Goal: Information Seeking & Learning: Check status

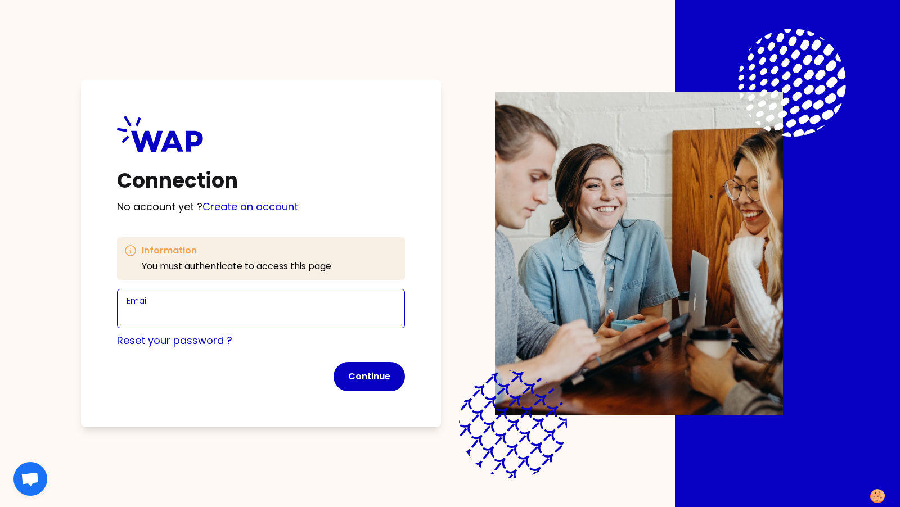
click at [314, 314] on input "Email" at bounding box center [261, 316] width 269 height 16
type input "[PERSON_NAME][EMAIL_ADDRESS][DOMAIN_NAME]"
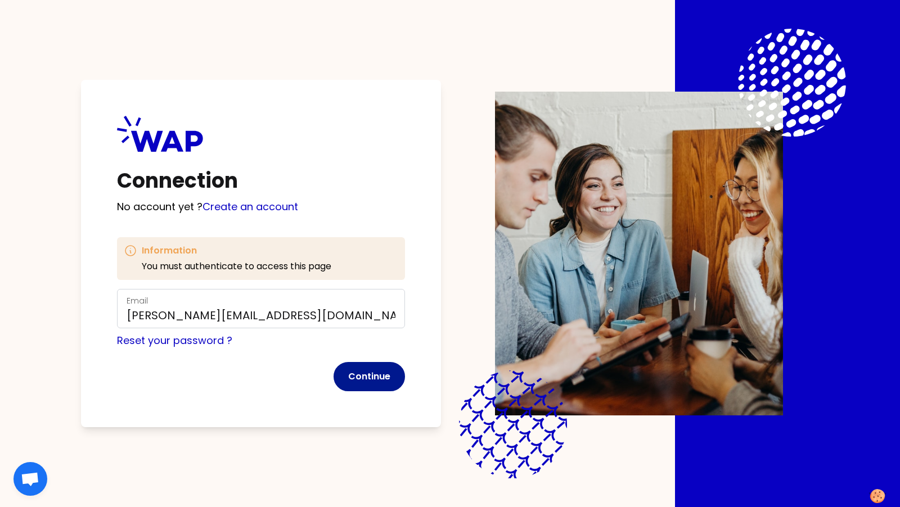
click at [380, 374] on button "Continue" at bounding box center [368, 376] width 71 height 29
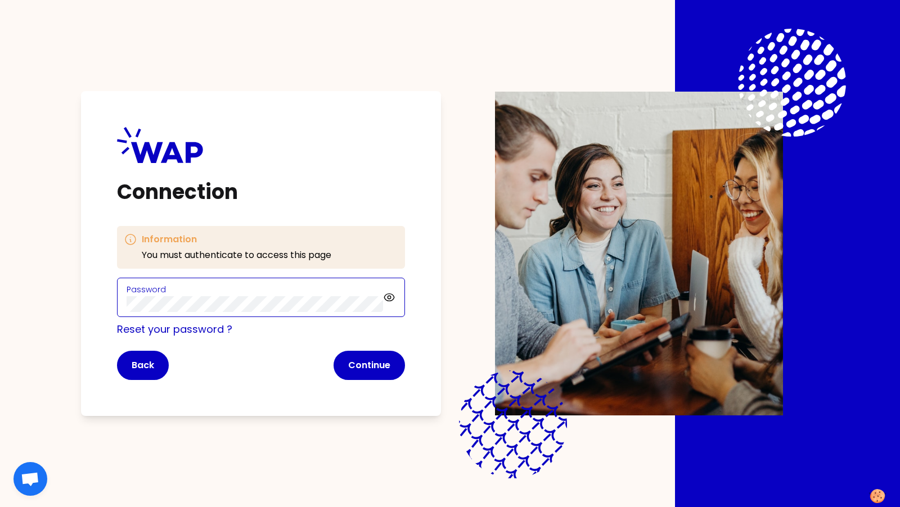
click button "Continue" at bounding box center [368, 365] width 71 height 29
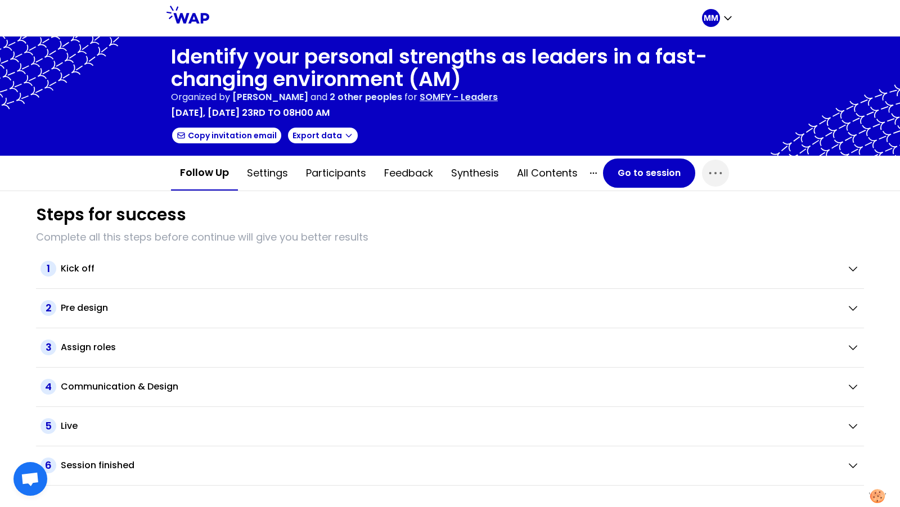
click at [498, 100] on p "SOMFY - Leaders" at bounding box center [459, 97] width 78 height 13
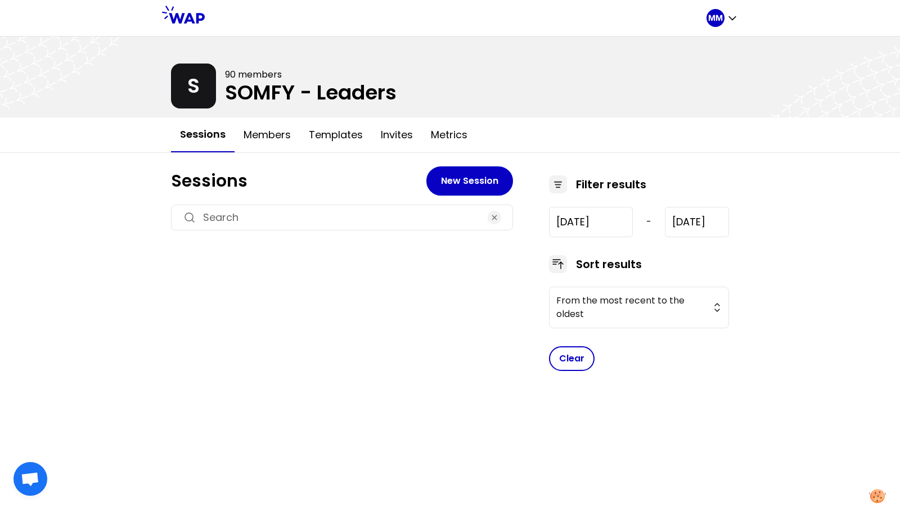
type input "[DATE]"
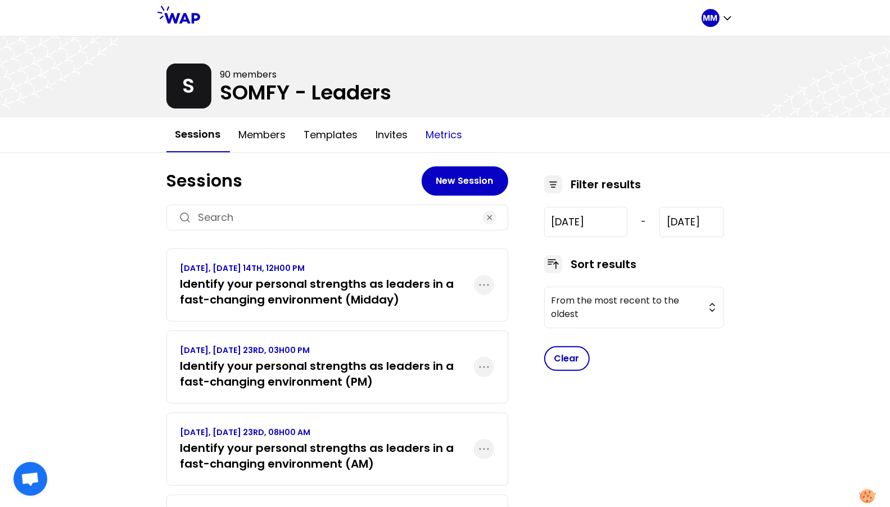
click at [459, 136] on button "Metrics" at bounding box center [444, 135] width 55 height 34
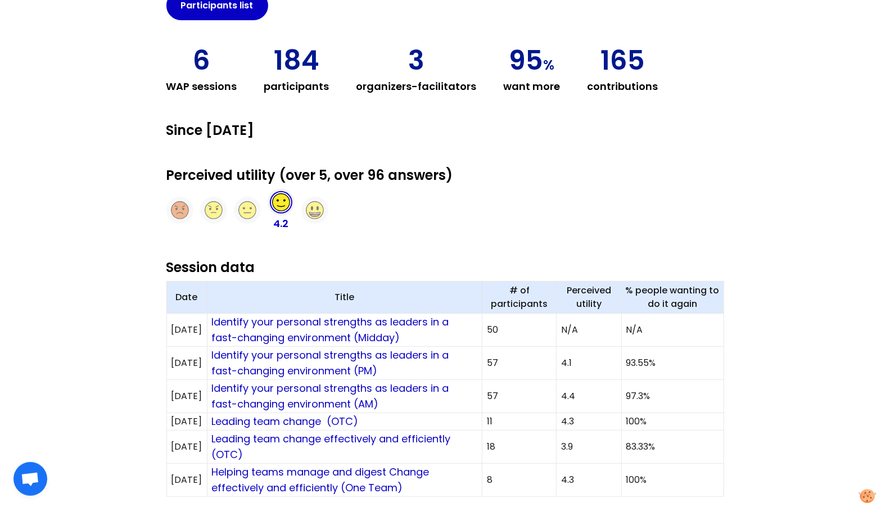
scroll to position [176, 0]
drag, startPoint x: 664, startPoint y: 391, endPoint x: 614, endPoint y: 391, distance: 50.1
click at [614, 391] on tr "[DATE] Identify your personal strengths as leaders in a fast-changing environme…" at bounding box center [444, 396] width 557 height 33
copy tr "97.3%"
